Goal: Task Accomplishment & Management: Use online tool/utility

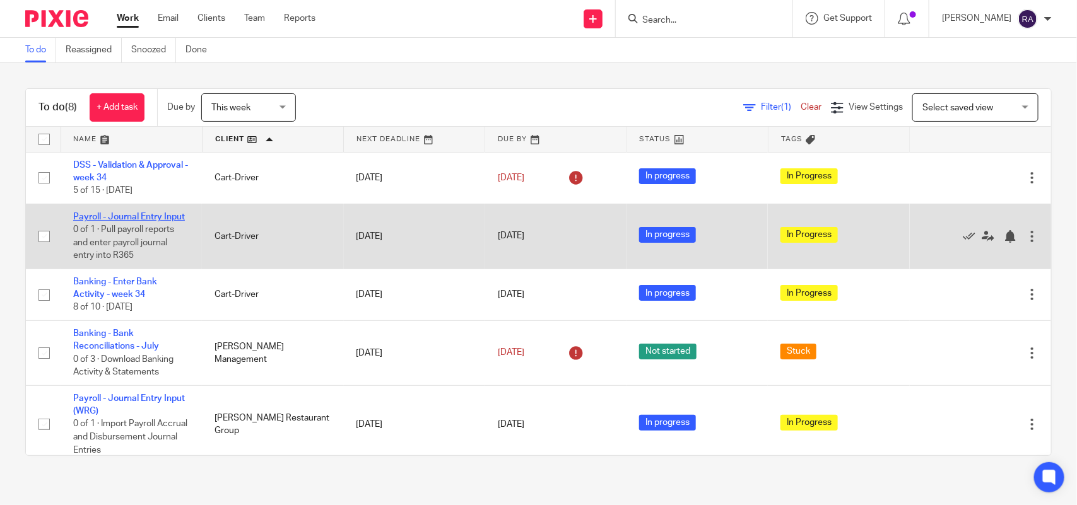
click at [143, 221] on link "Payroll - Journal Entry Input" at bounding box center [129, 217] width 112 height 9
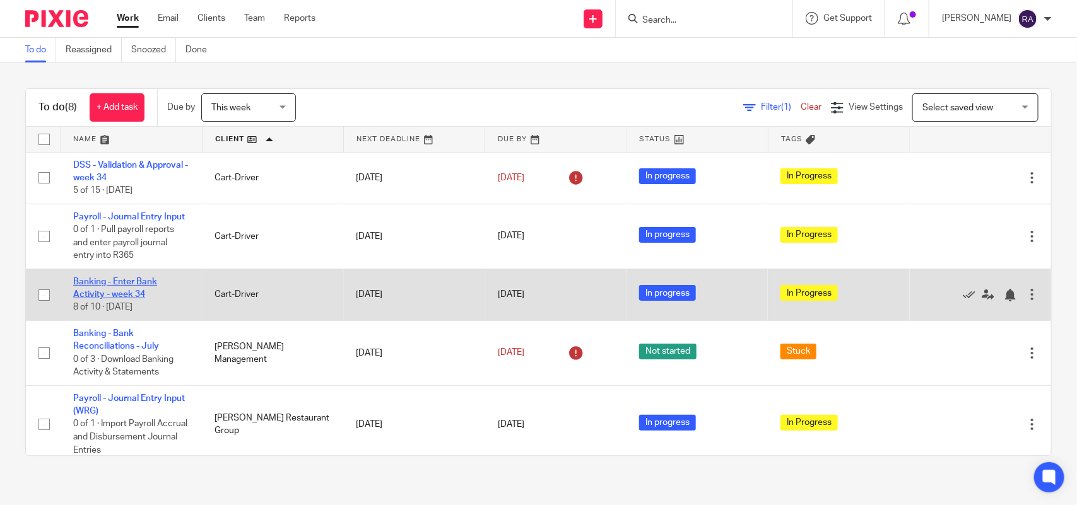
click at [144, 295] on link "Banking - Enter Bank Activity - week 34" at bounding box center [115, 288] width 84 height 21
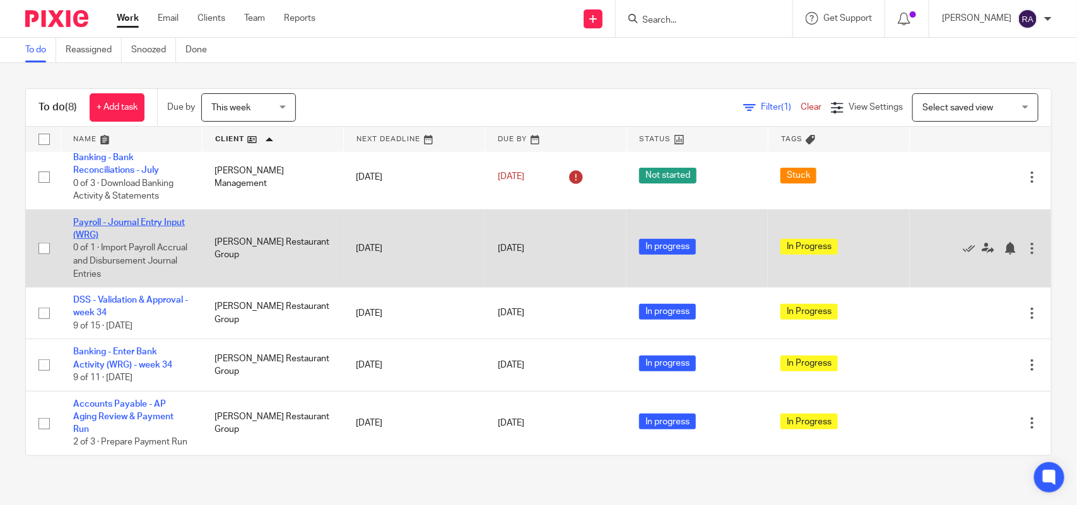
scroll to position [201, 0]
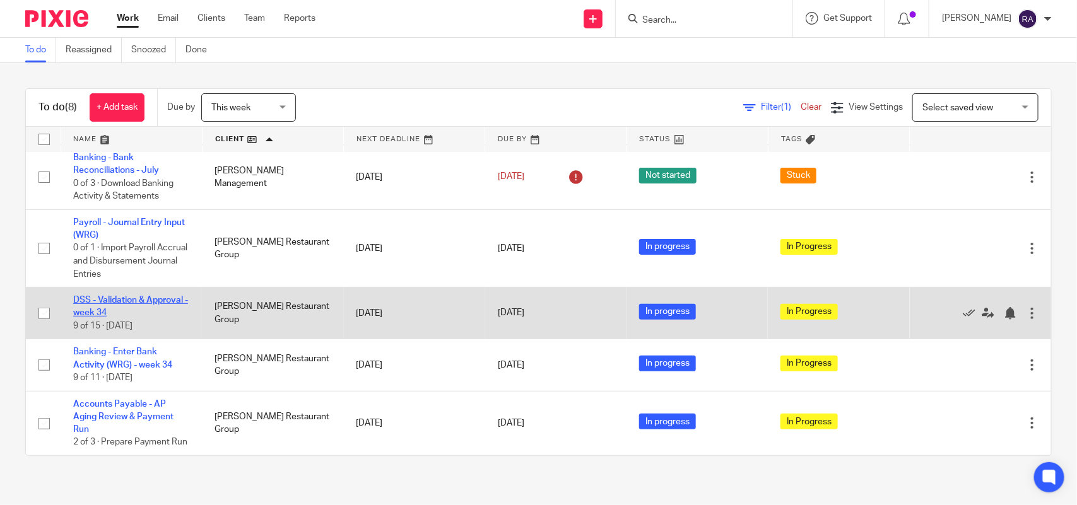
click at [125, 300] on link "DSS - Validation & Approval - week 34" at bounding box center [130, 306] width 115 height 21
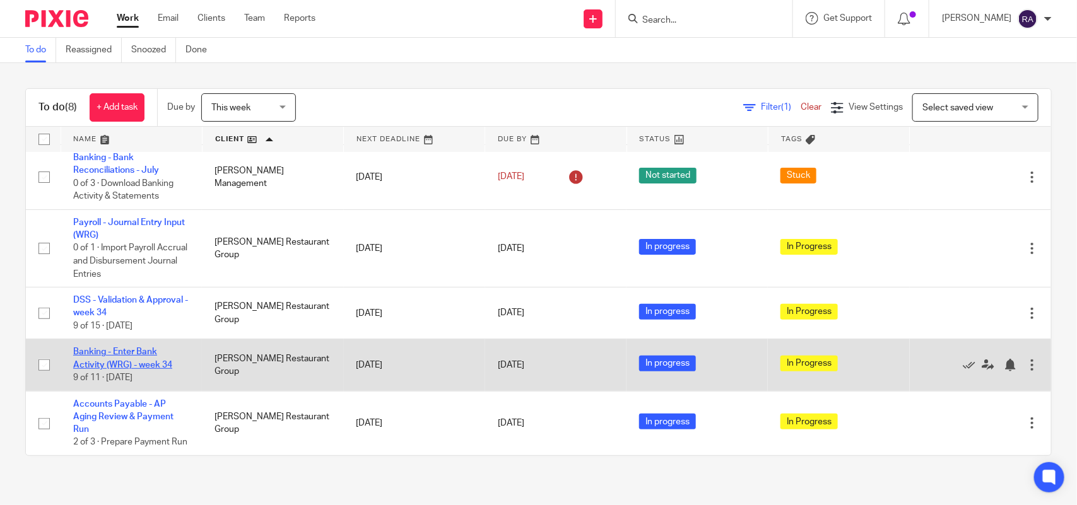
click at [111, 348] on link "Banking - Enter Bank Activity (WRG) - week 34" at bounding box center [122, 358] width 99 height 21
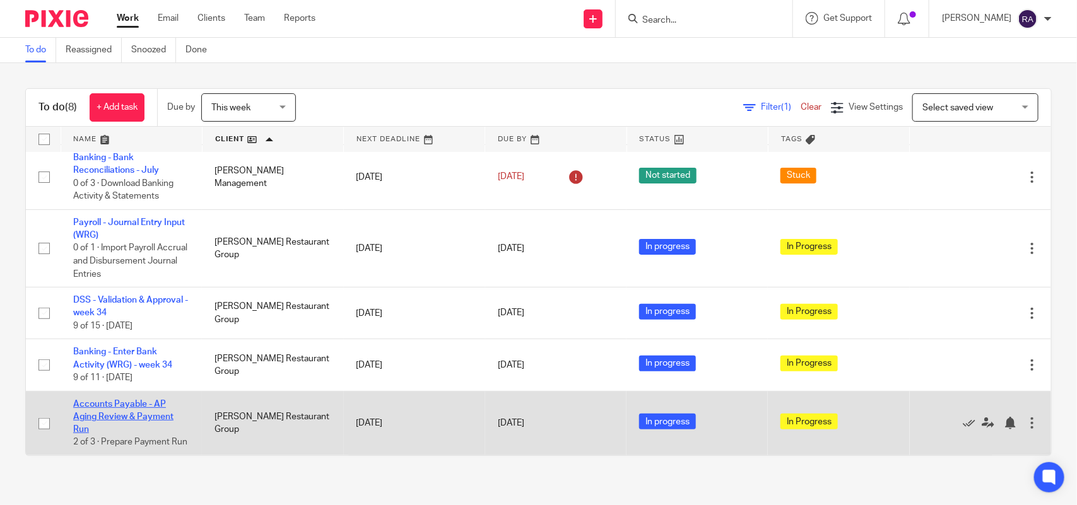
click at [86, 400] on link "Accounts Payable - AP Aging Review & Payment Run" at bounding box center [123, 417] width 100 height 35
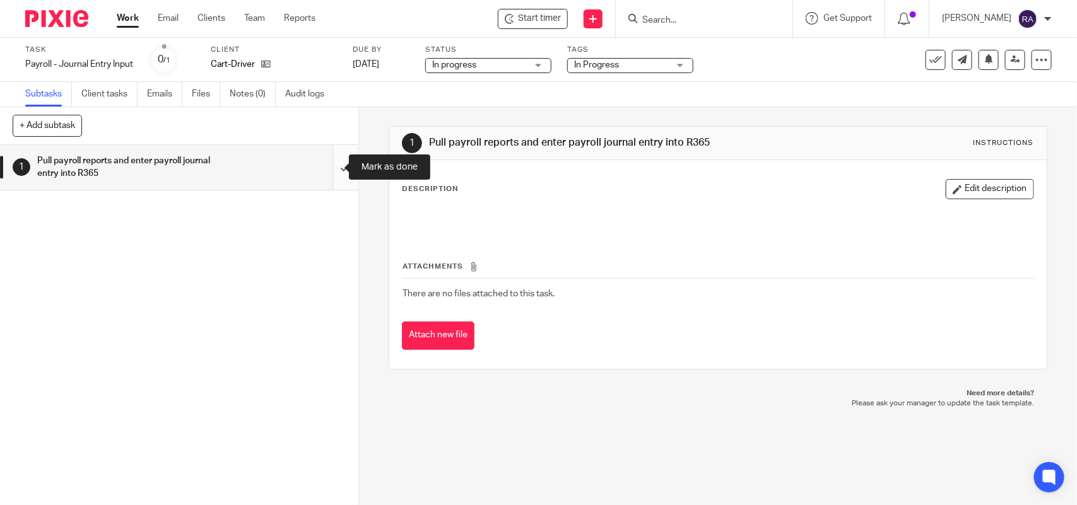
click at [324, 172] on input "submit" at bounding box center [179, 167] width 358 height 45
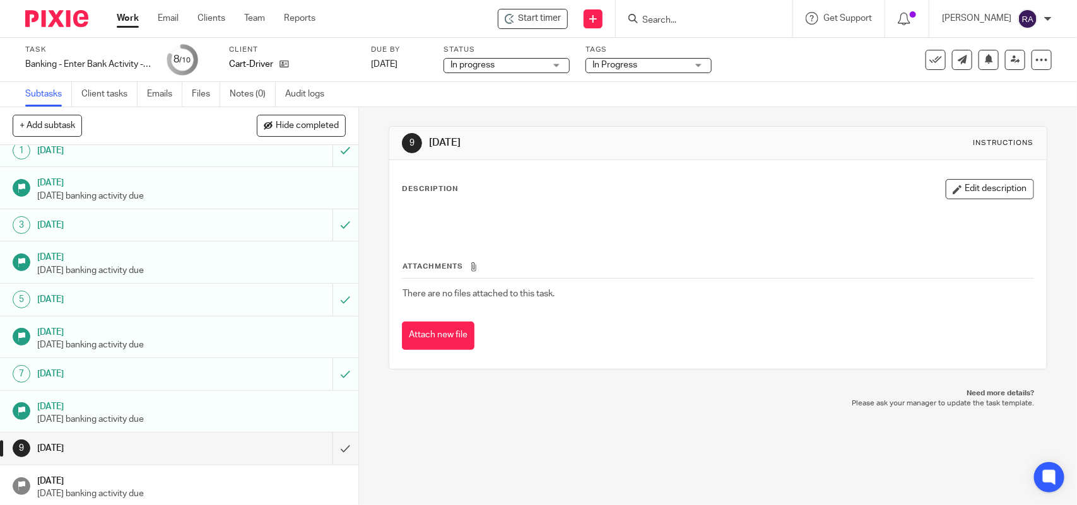
scroll to position [13, 0]
click at [335, 442] on input "submit" at bounding box center [179, 447] width 358 height 32
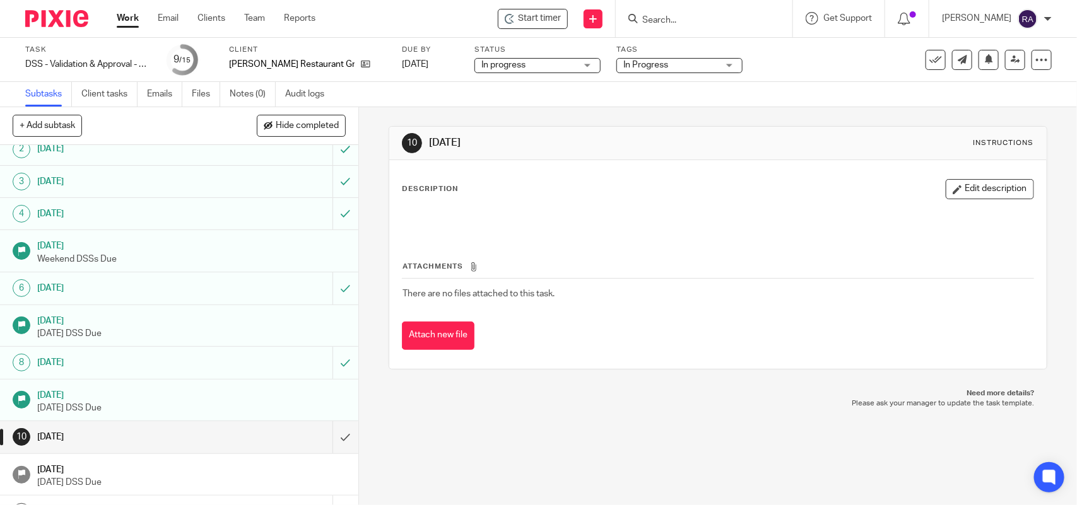
scroll to position [177, 0]
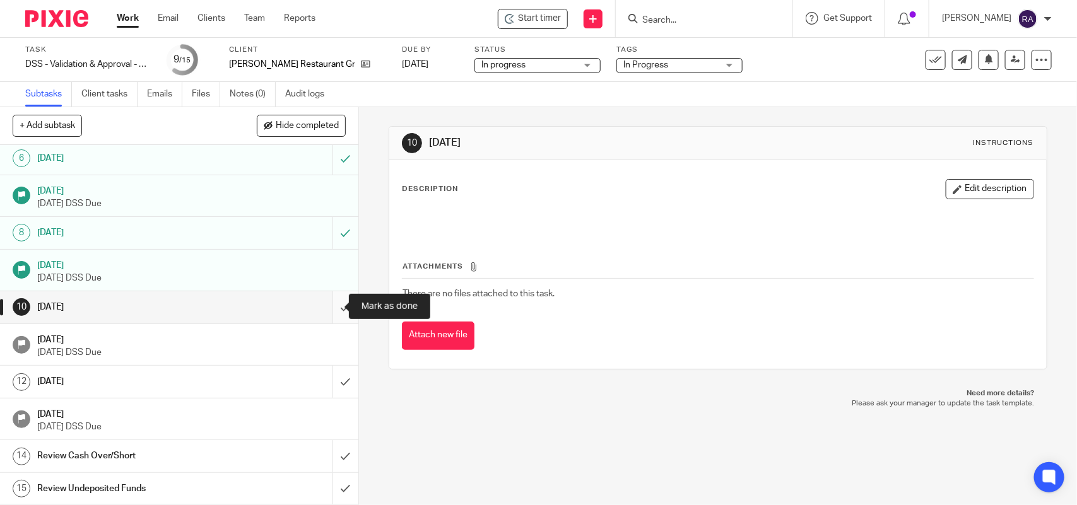
click at [332, 310] on input "submit" at bounding box center [179, 307] width 358 height 32
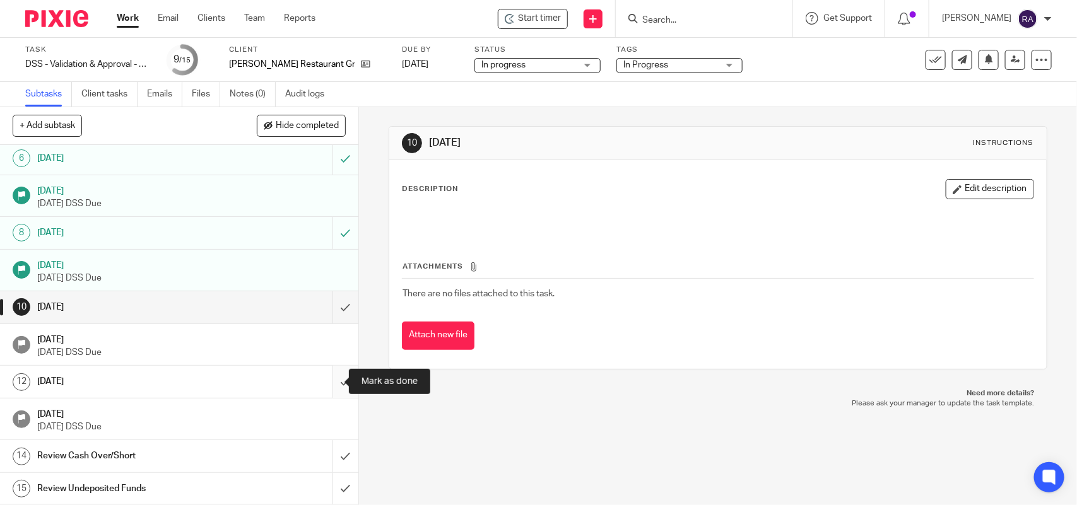
click at [333, 389] on input "submit" at bounding box center [179, 382] width 358 height 32
click at [334, 455] on input "submit" at bounding box center [179, 456] width 358 height 32
click at [329, 489] on input "submit" at bounding box center [179, 489] width 358 height 32
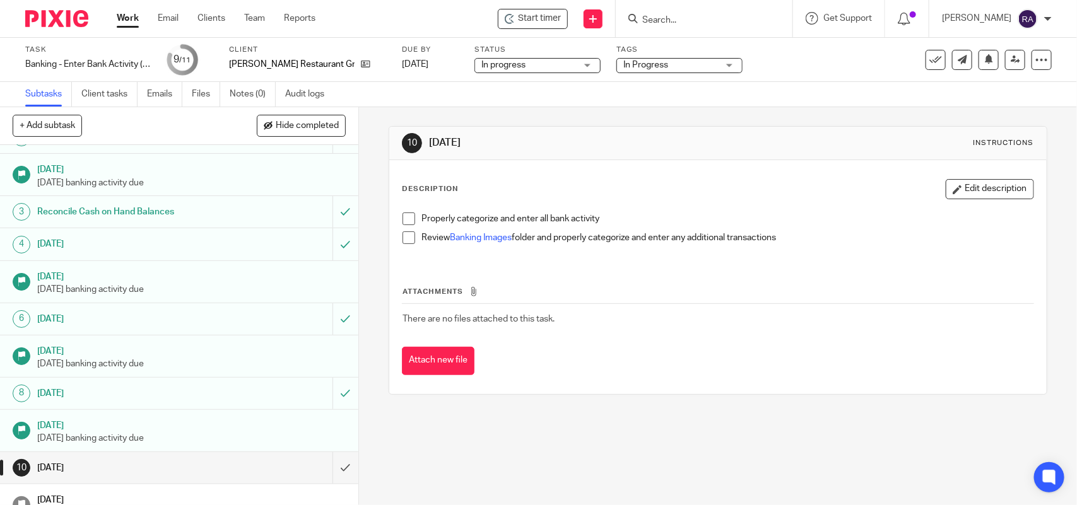
scroll to position [46, 0]
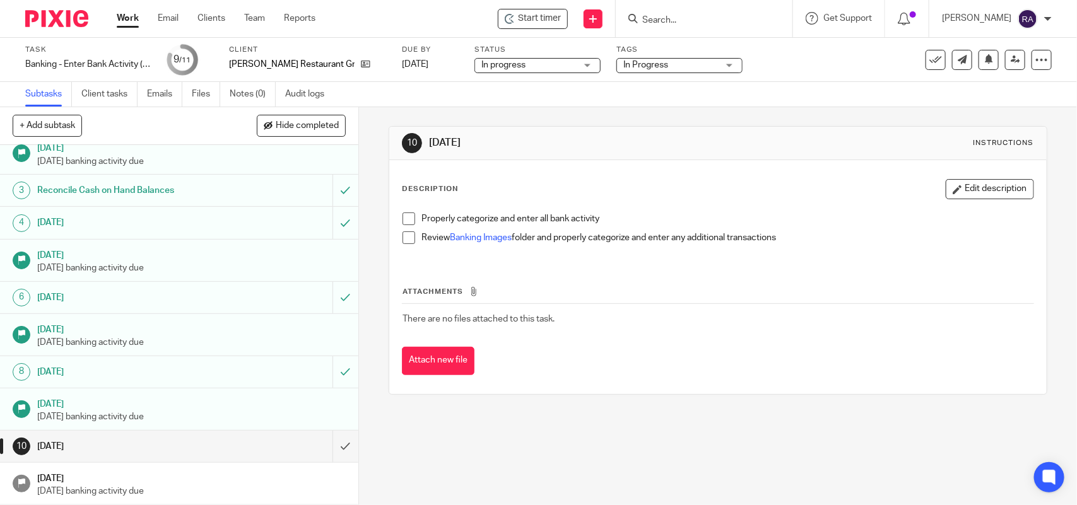
click at [405, 218] on span at bounding box center [408, 219] width 13 height 13
click at [407, 237] on span at bounding box center [408, 237] width 13 height 13
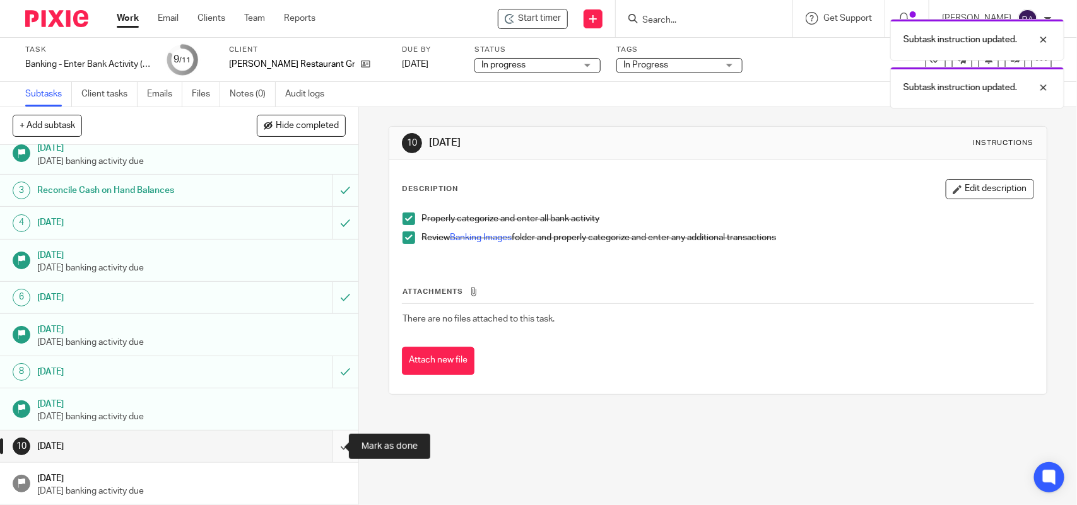
click at [328, 451] on input "submit" at bounding box center [179, 447] width 358 height 32
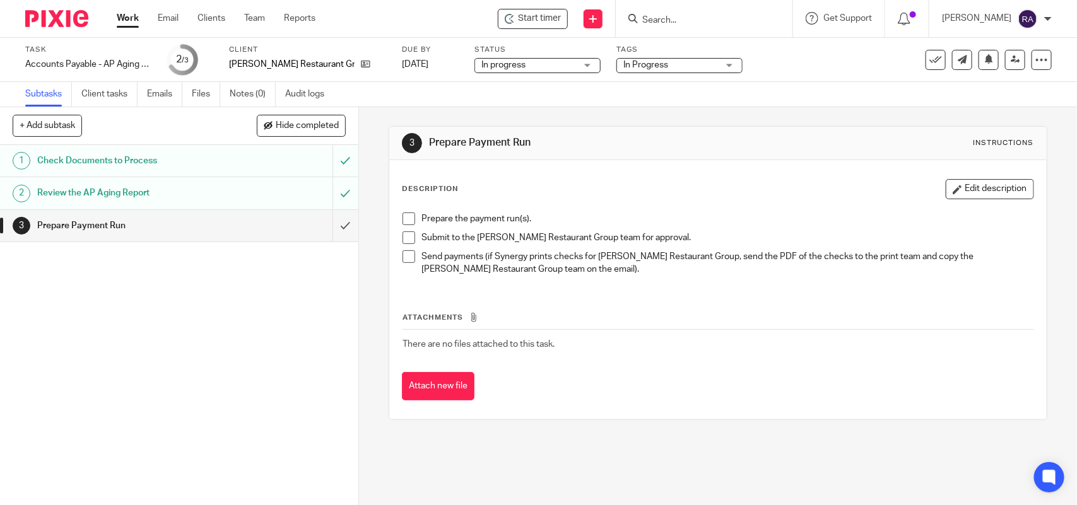
click at [407, 213] on span at bounding box center [408, 219] width 13 height 13
click at [408, 235] on span at bounding box center [408, 237] width 13 height 13
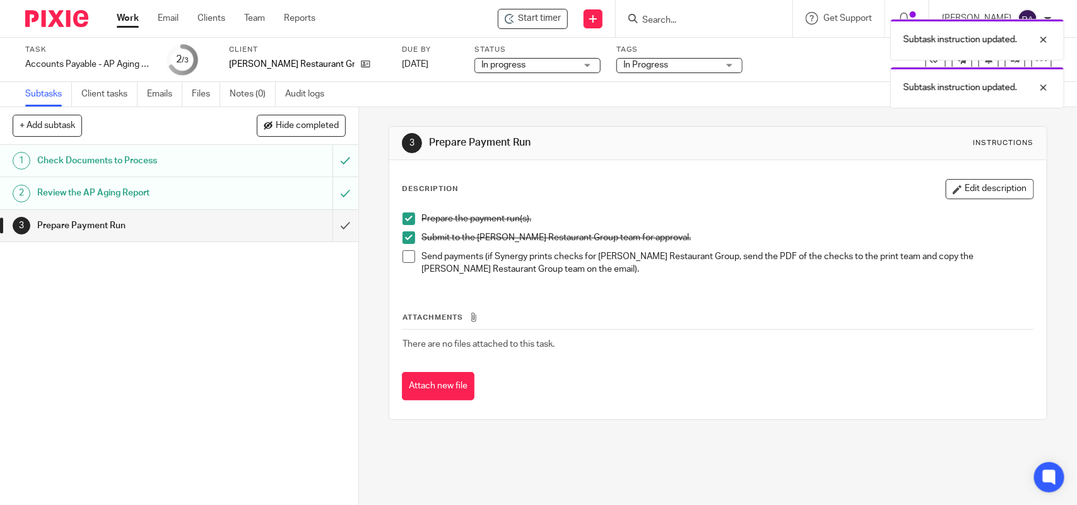
click at [407, 254] on span at bounding box center [408, 256] width 13 height 13
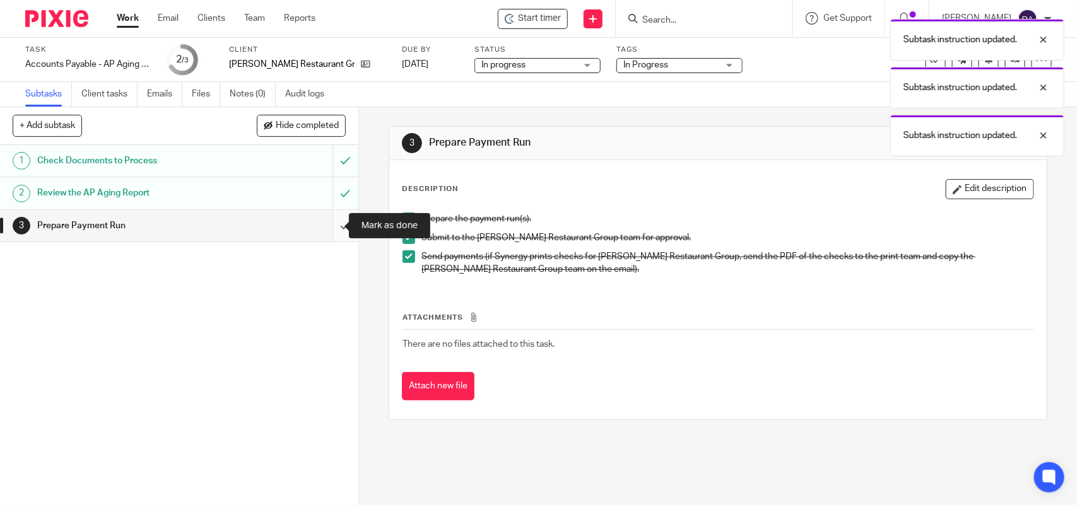
click at [329, 225] on input "submit" at bounding box center [179, 226] width 358 height 32
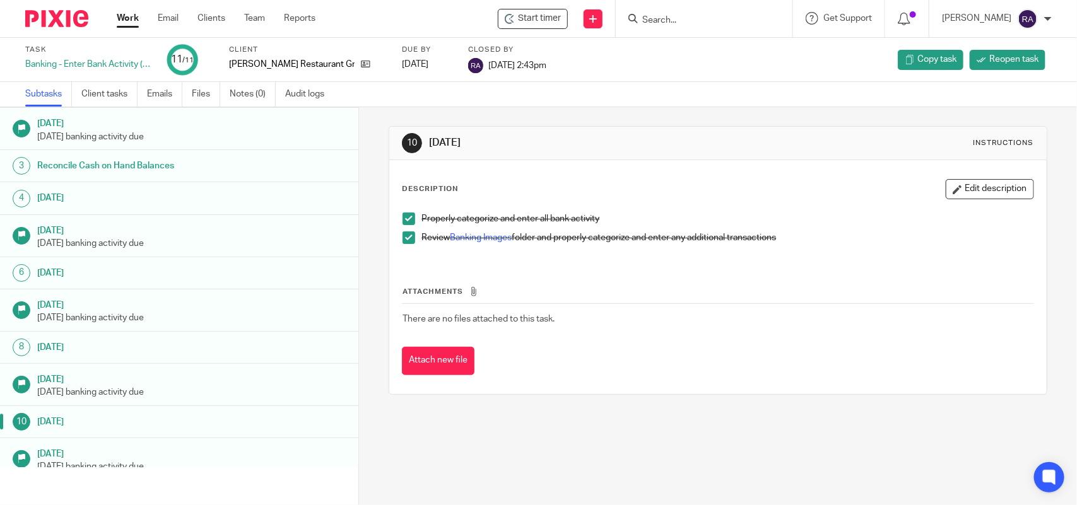
scroll to position [46, 0]
